Goal: Information Seeking & Learning: Learn about a topic

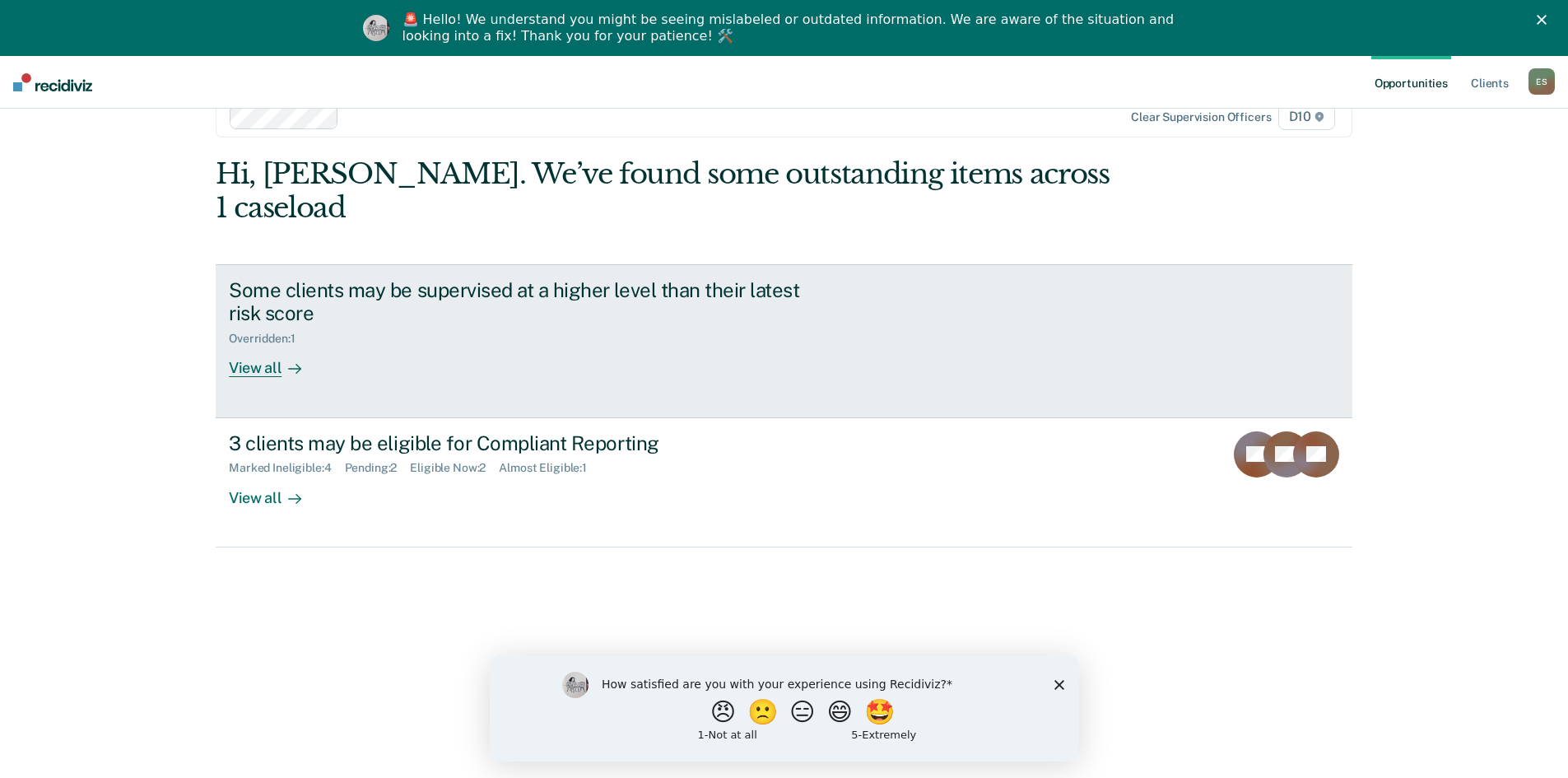
scroll to position [56, 0]
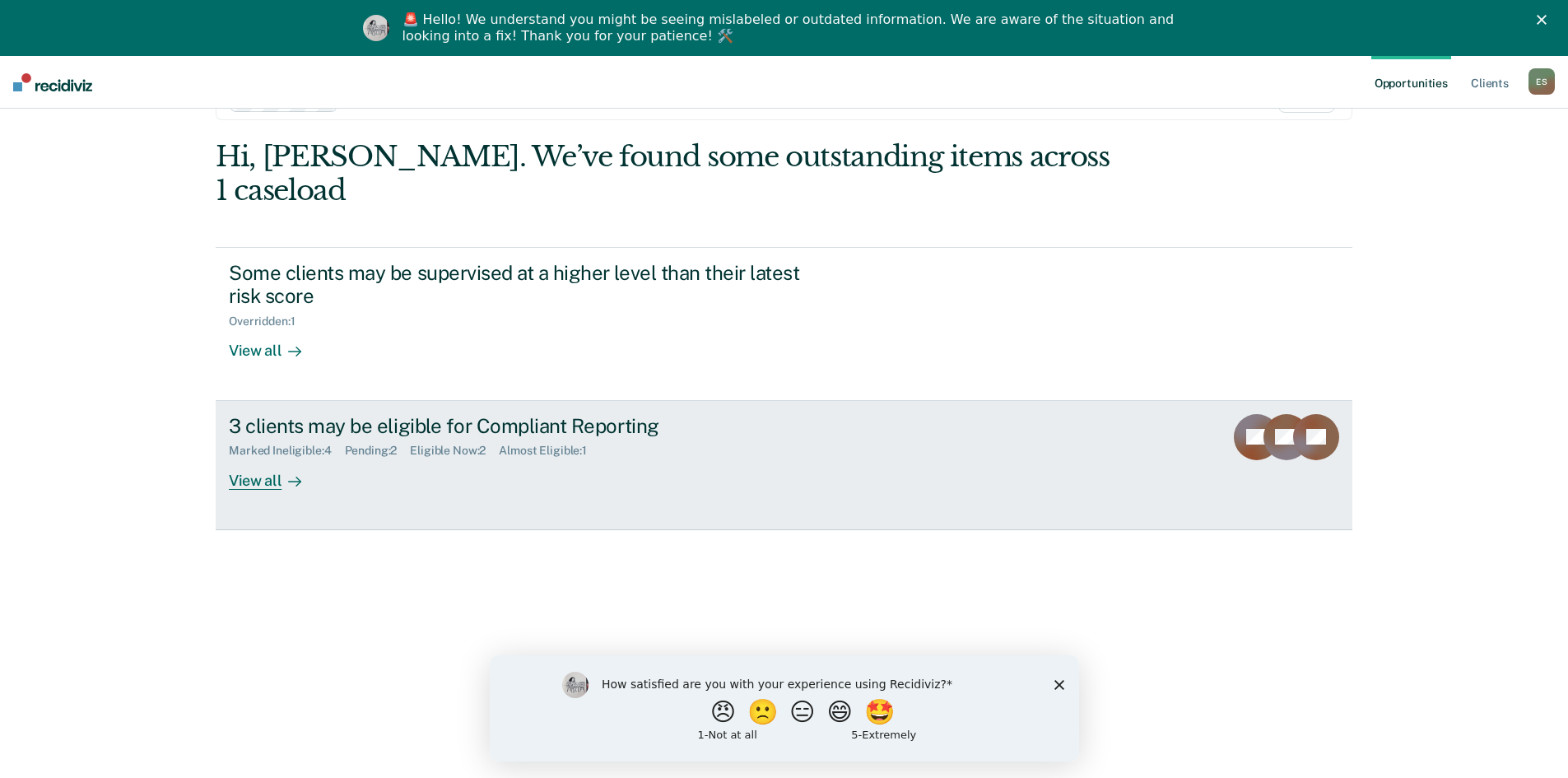
click at [341, 452] on div "3 clients may be eligible for Compliant Reporting Marked Ineligible : 4 Pending…" at bounding box center [538, 451] width 617 height 76
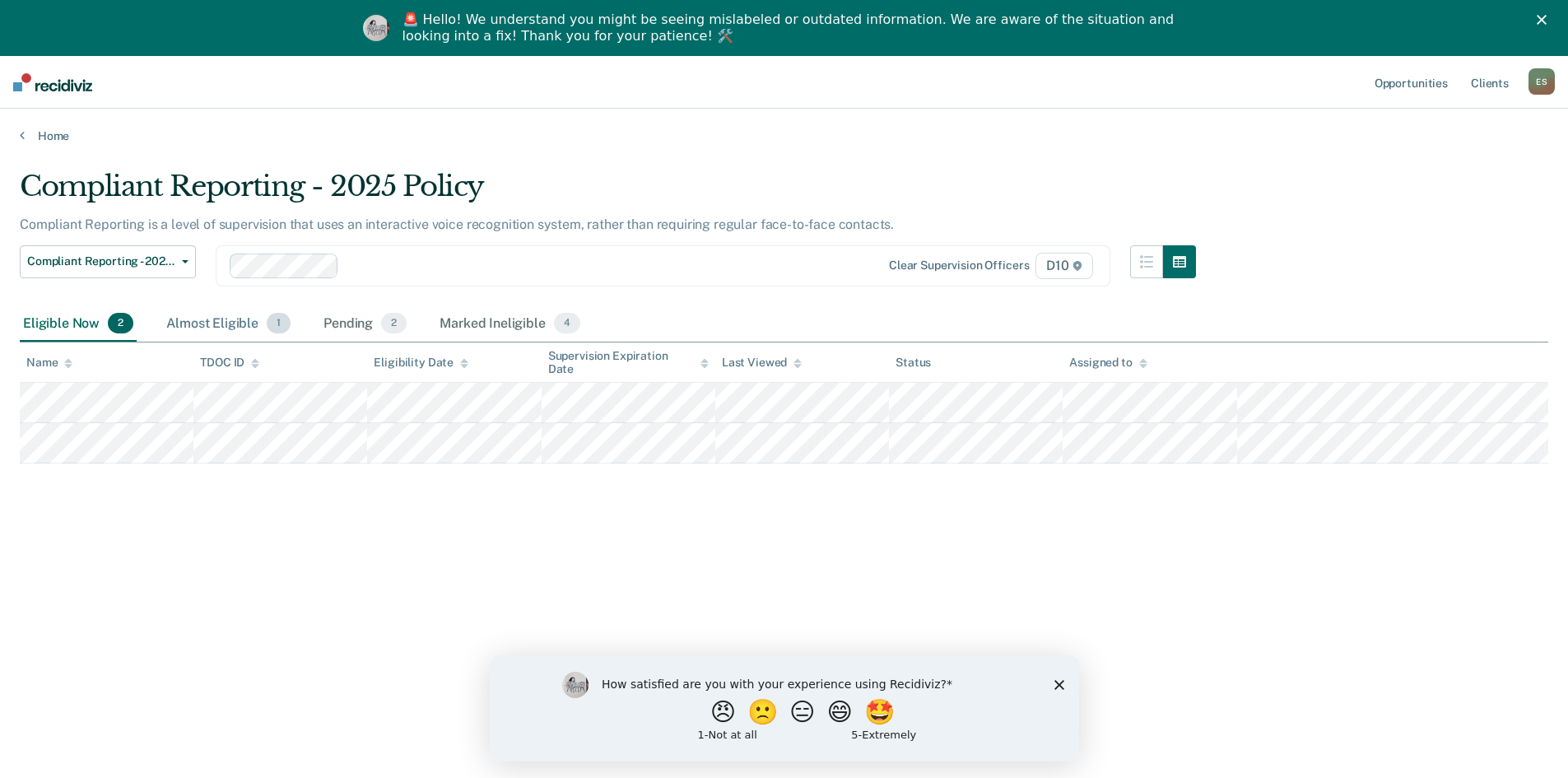
click at [183, 324] on div "Almost Eligible 1" at bounding box center [228, 324] width 131 height 36
